Goal: Navigation & Orientation: Understand site structure

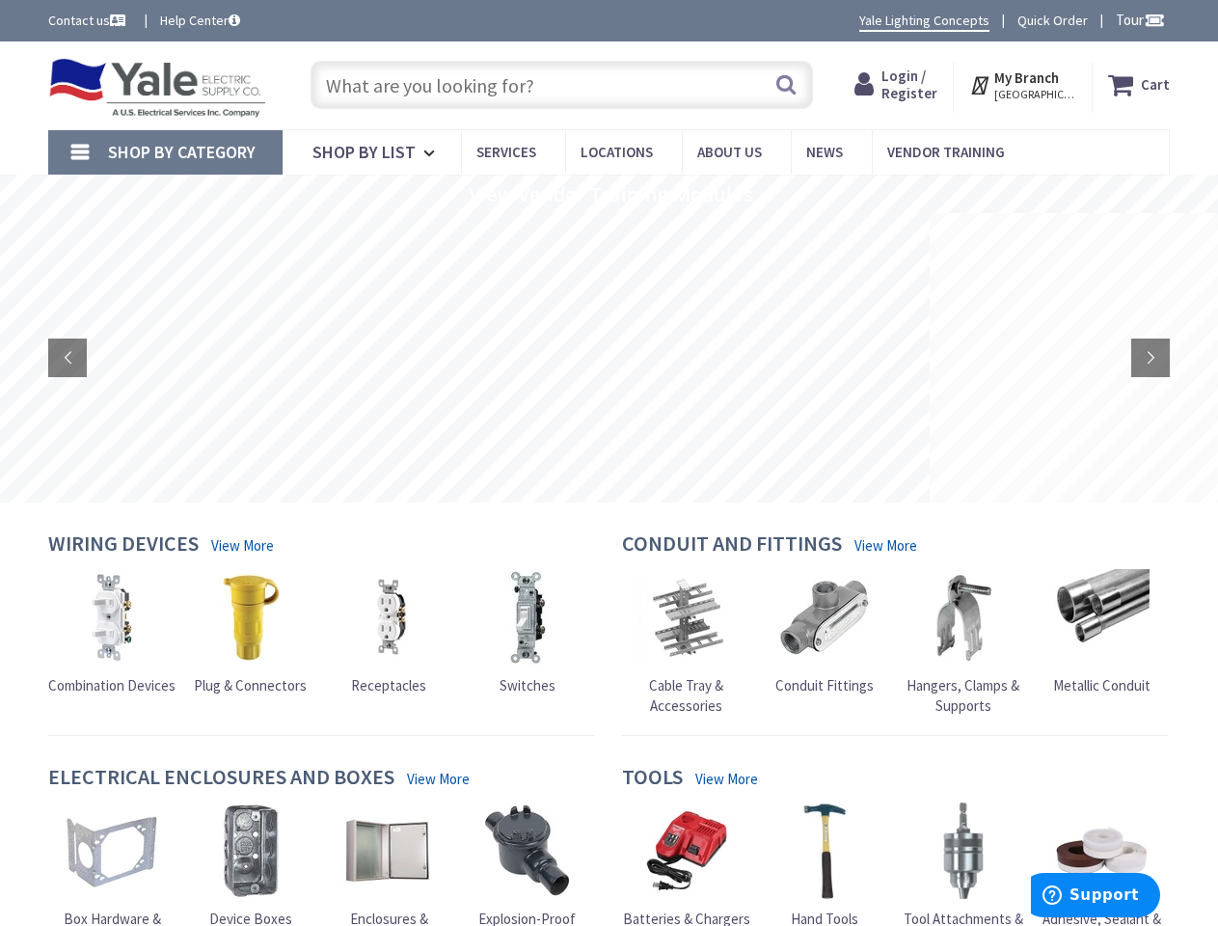
click at [1137, 19] on span "Tour" at bounding box center [1140, 20] width 49 height 18
click at [1154, 19] on div at bounding box center [609, 463] width 1218 height 926
click at [1025, 85] on strong "My Branch" at bounding box center [1027, 77] width 65 height 18
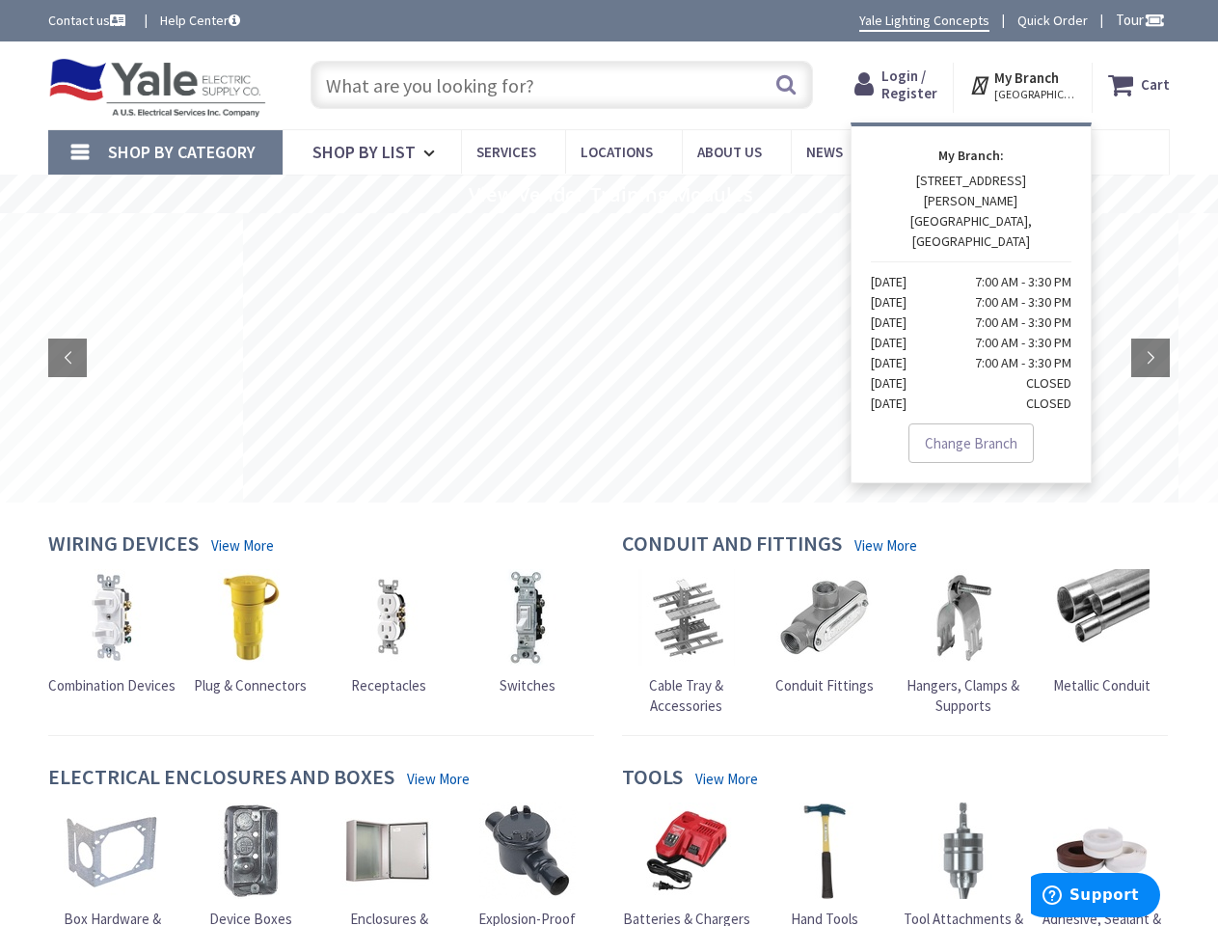
click at [165, 152] on span "Shop By Category" at bounding box center [182, 152] width 148 height 22
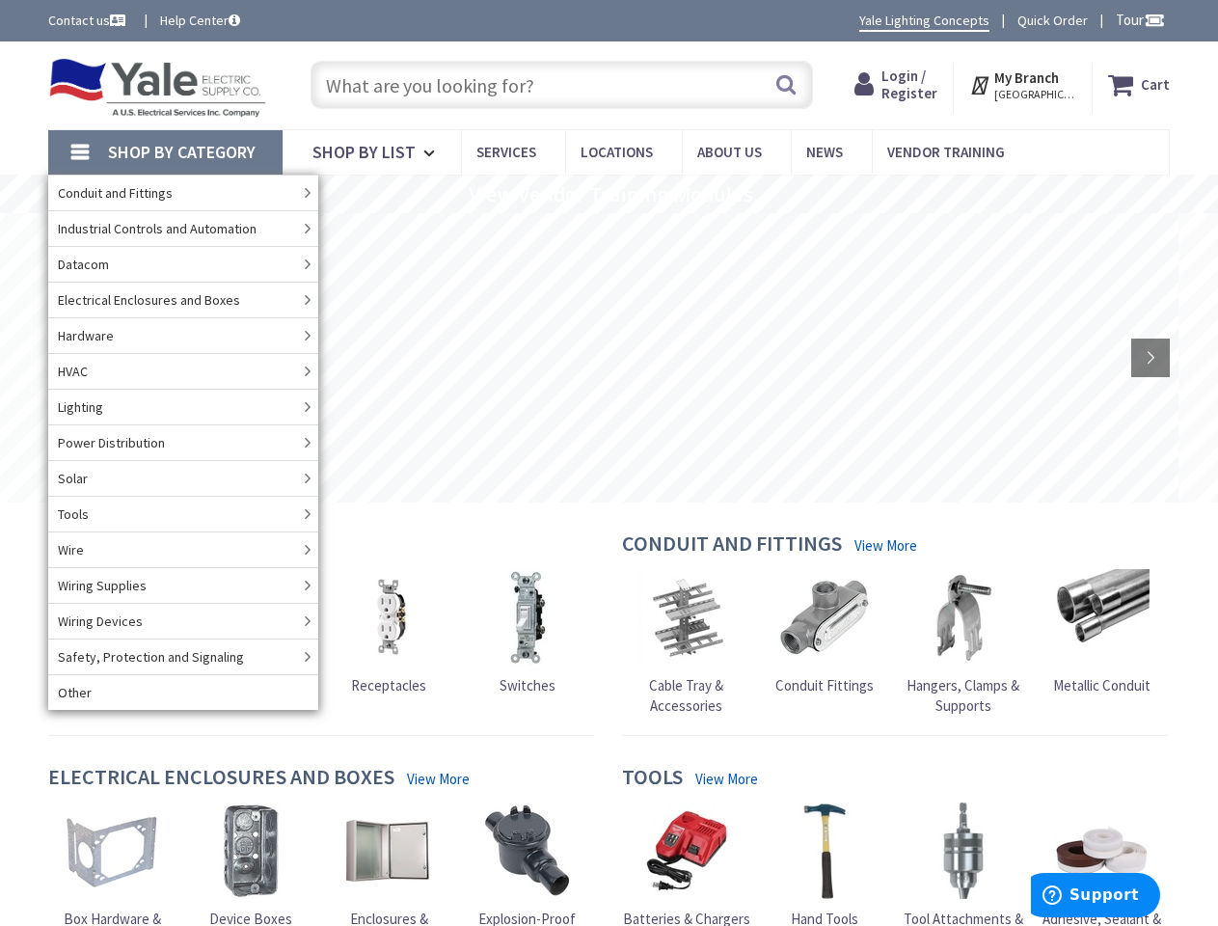
click at [609, 194] on rs-slide "View Vendor Training Modules" at bounding box center [609, 194] width 1218 height 39
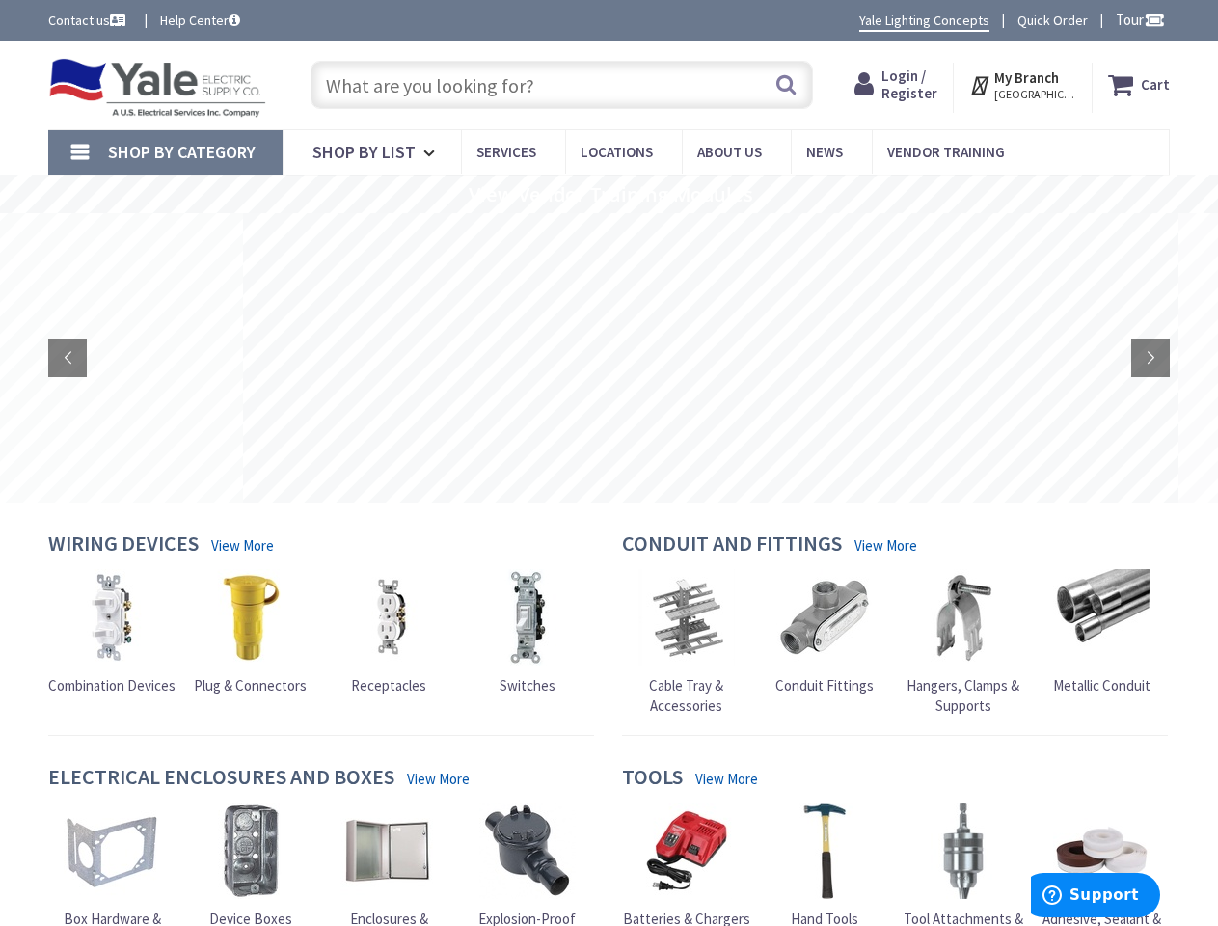
click at [609, 358] on rs-slide at bounding box center [711, 357] width 936 height 289
click at [68, 358] on rs-arrow at bounding box center [67, 358] width 39 height 39
